Goal: Check status: Check status

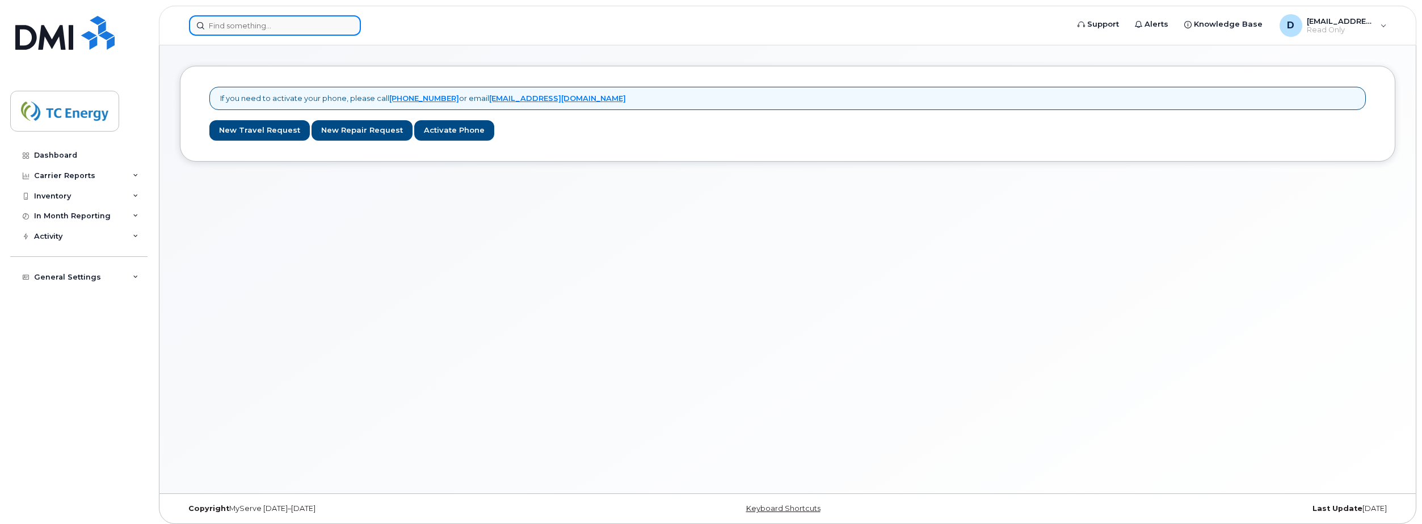
click at [231, 18] on input at bounding box center [275, 25] width 172 height 20
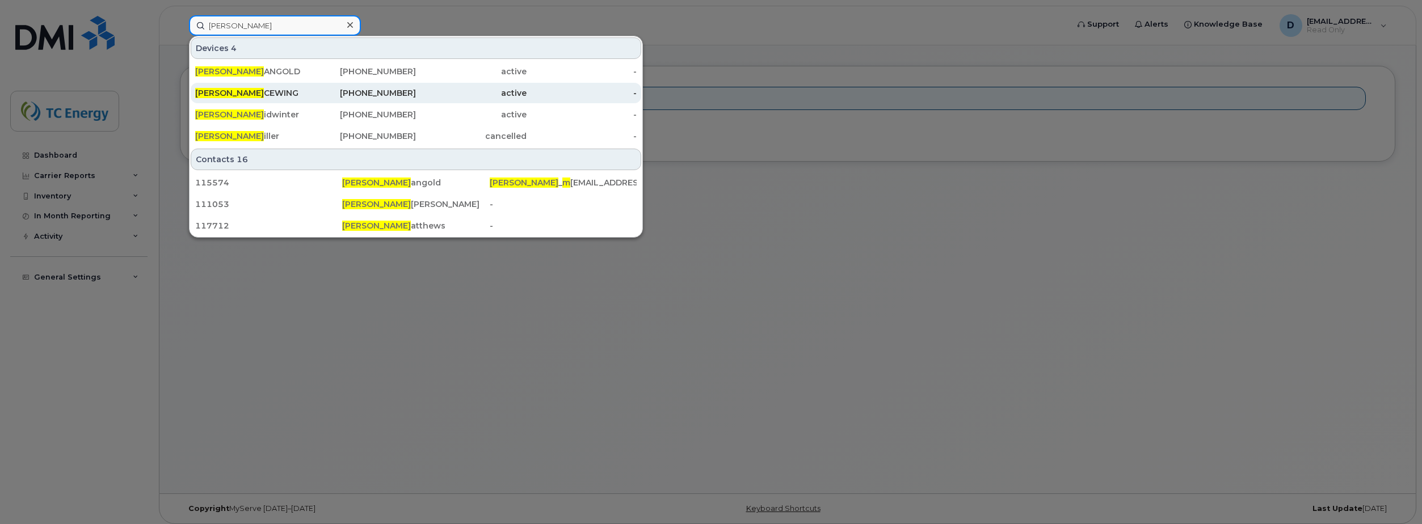
type input "travis m"
click at [255, 99] on div "TRAVIS M CEWING" at bounding box center [250, 93] width 111 height 20
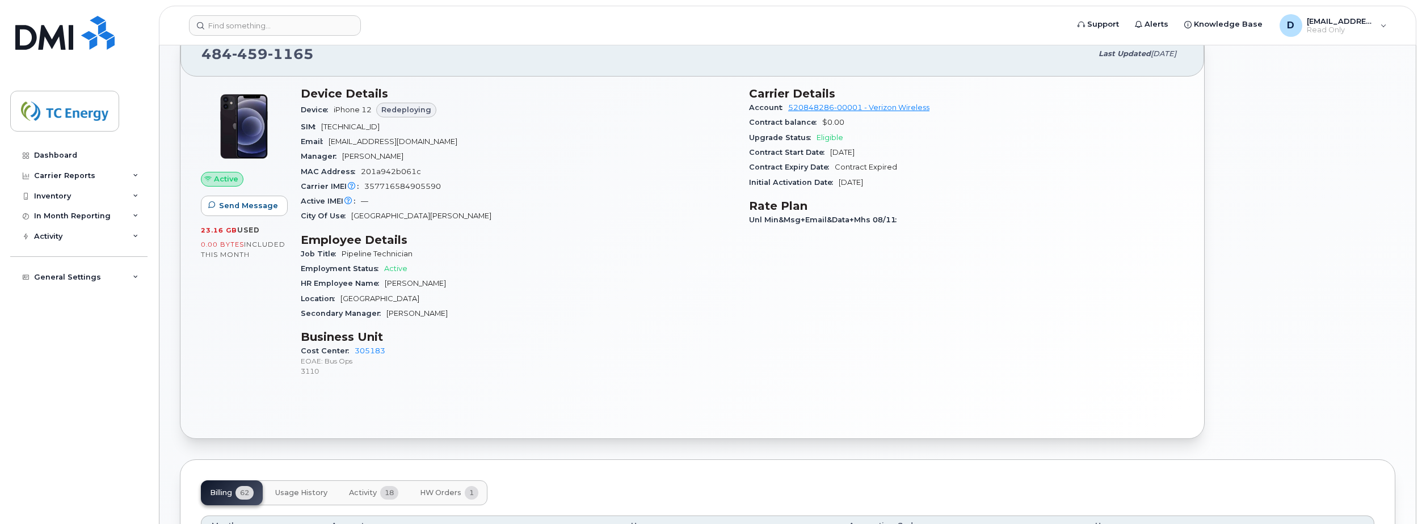
scroll to position [227, 0]
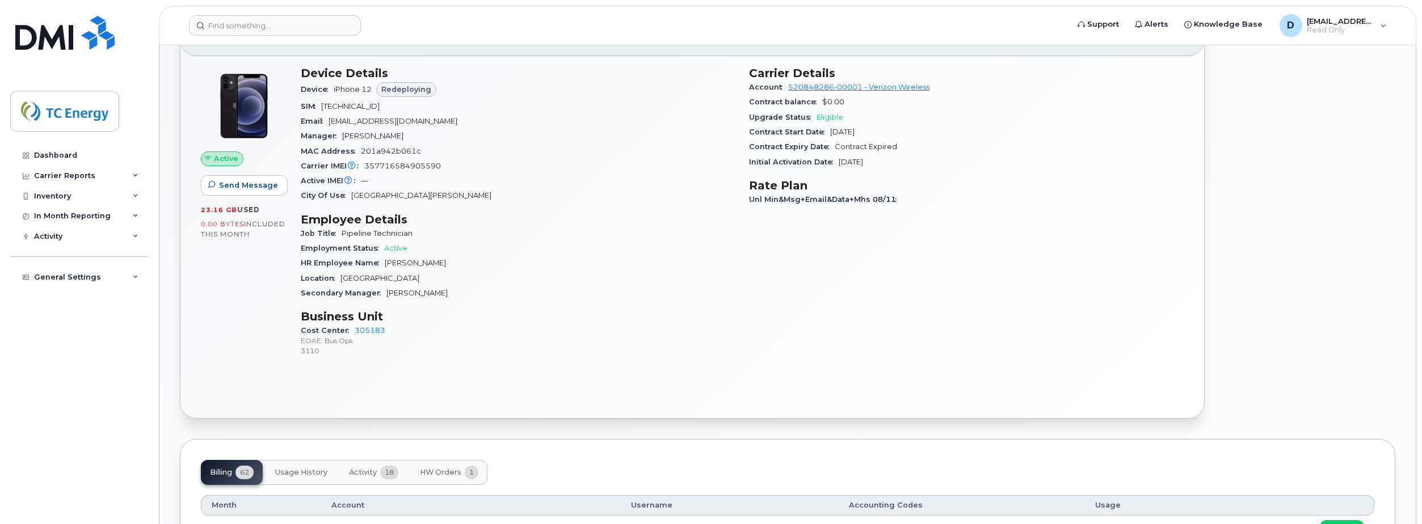
click at [597, 293] on div "Secondary Manager Kevin Sinsheimer" at bounding box center [518, 293] width 435 height 15
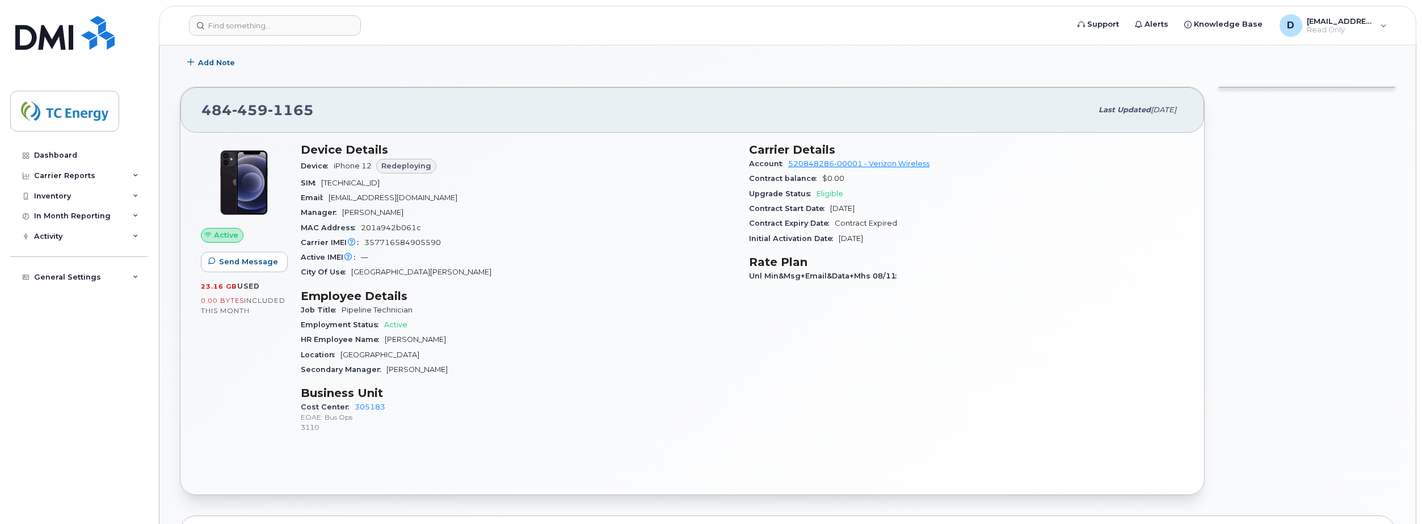
scroll to position [170, 0]
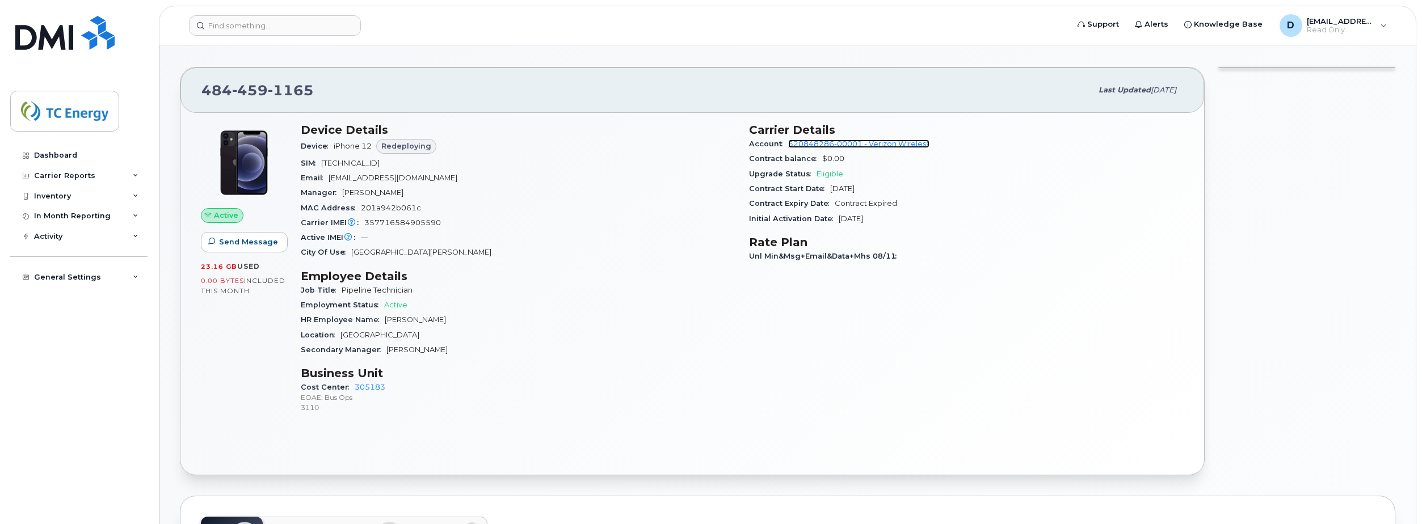
click at [855, 142] on link "520848286-00001 - Verizon Wireless" at bounding box center [858, 144] width 141 height 9
click at [821, 380] on div "Carrier Details Account 520848286-00001 - Verizon Wireless Contract balance $0.…" at bounding box center [966, 273] width 448 height 314
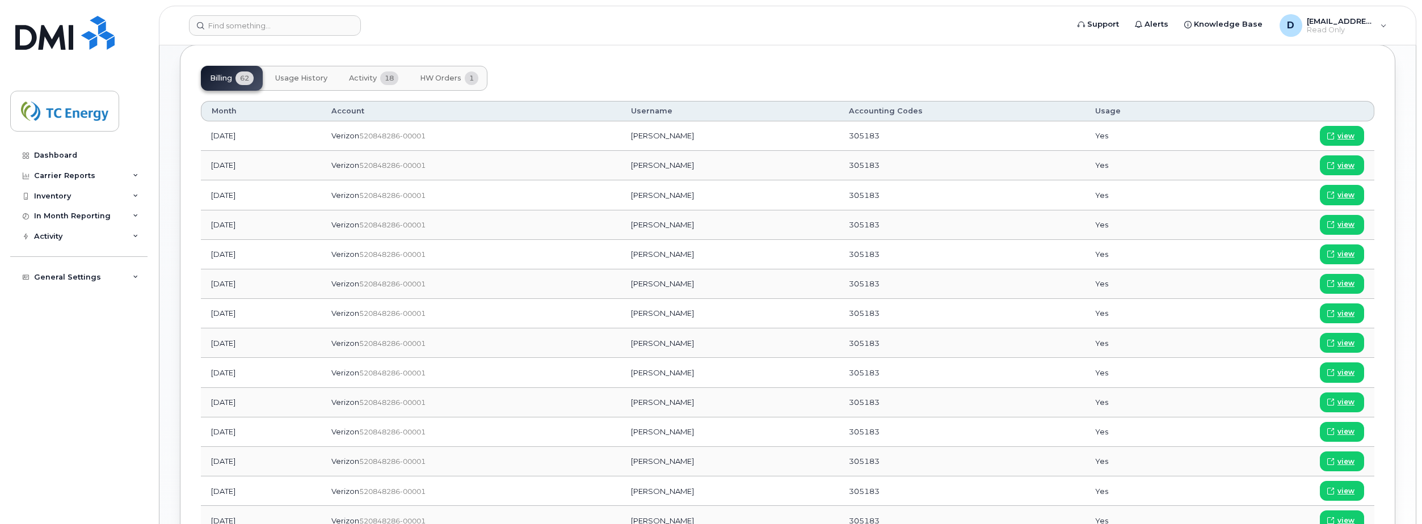
scroll to position [624, 0]
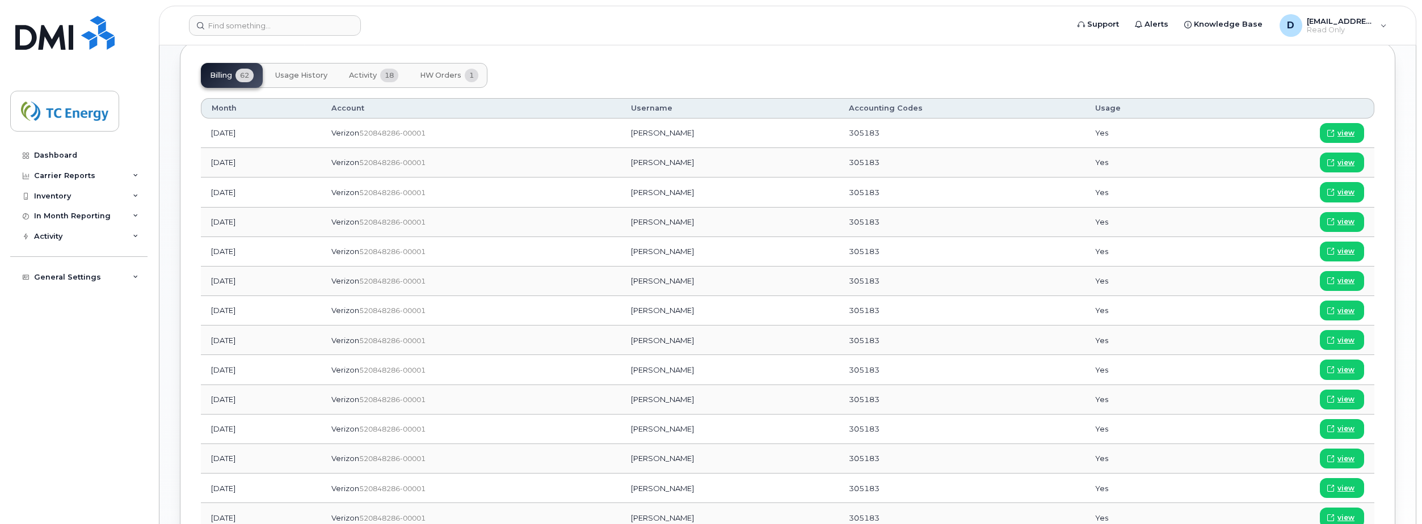
click at [448, 75] on span "HW Orders" at bounding box center [440, 75] width 41 height 9
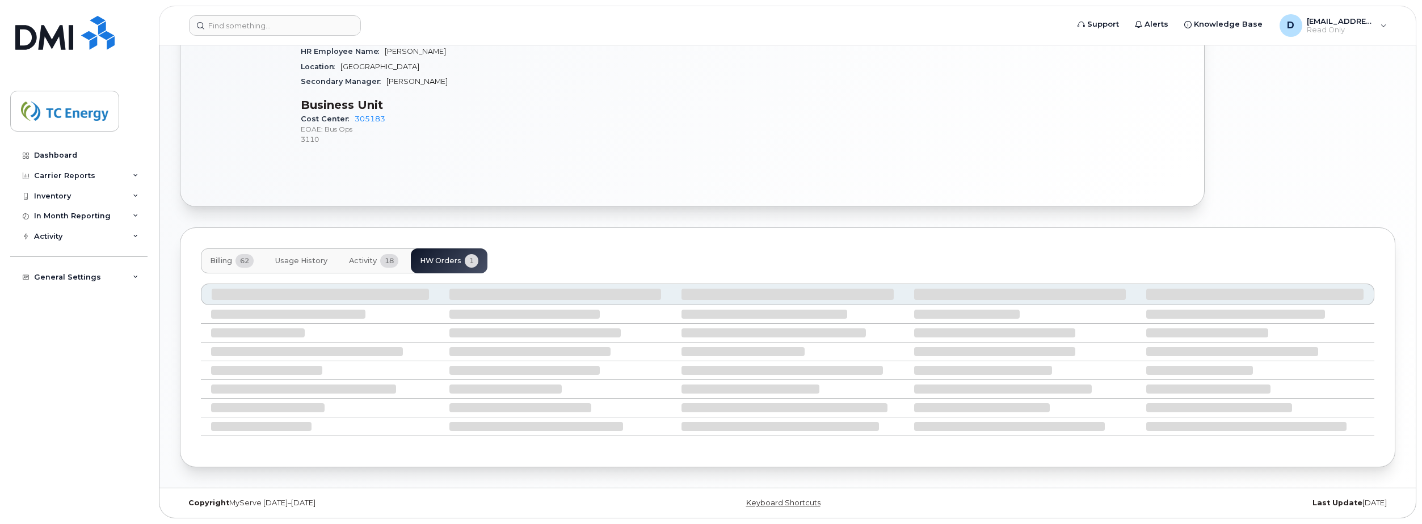
scroll to position [337, 0]
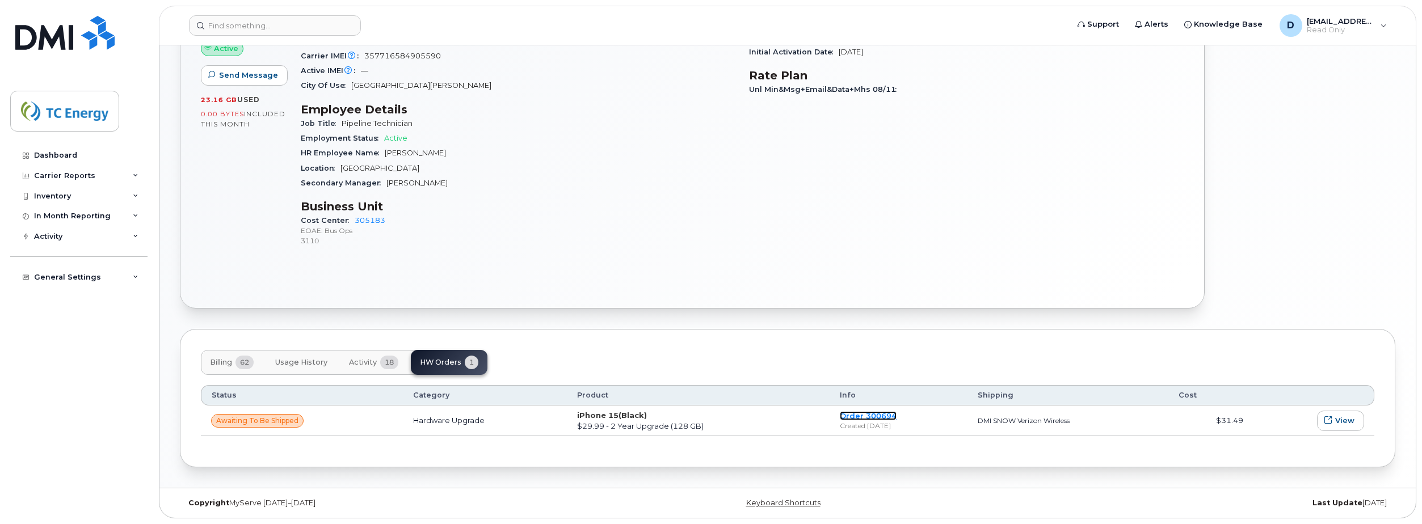
click at [866, 418] on link "Order 300694" at bounding box center [868, 415] width 57 height 9
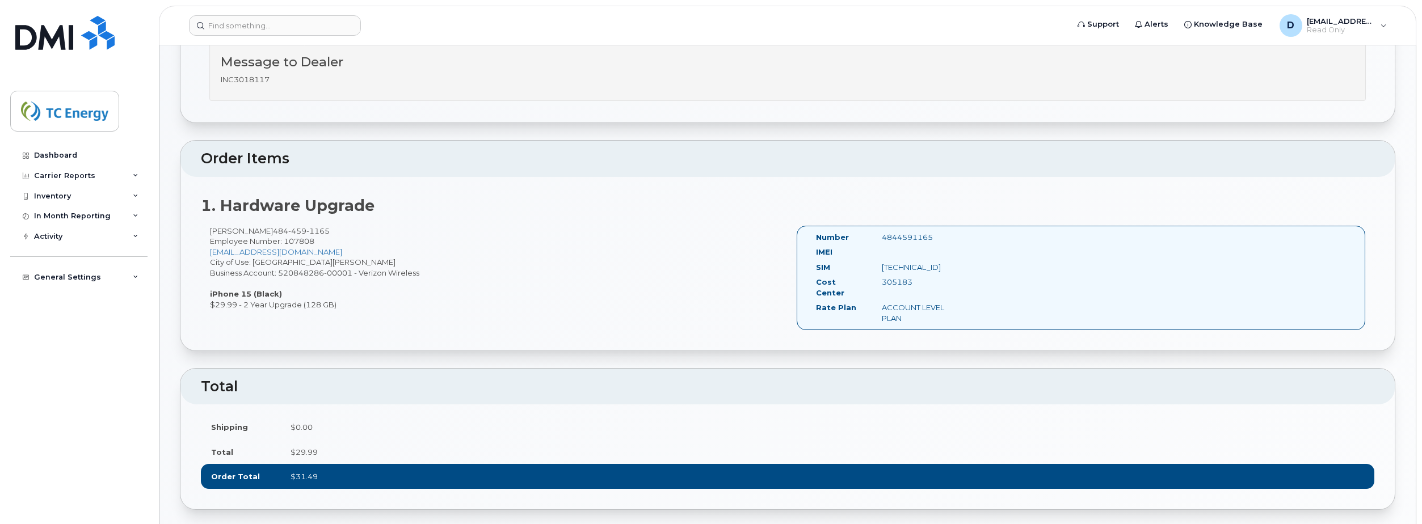
scroll to position [284, 0]
